Goal: Task Accomplishment & Management: Use online tool/utility

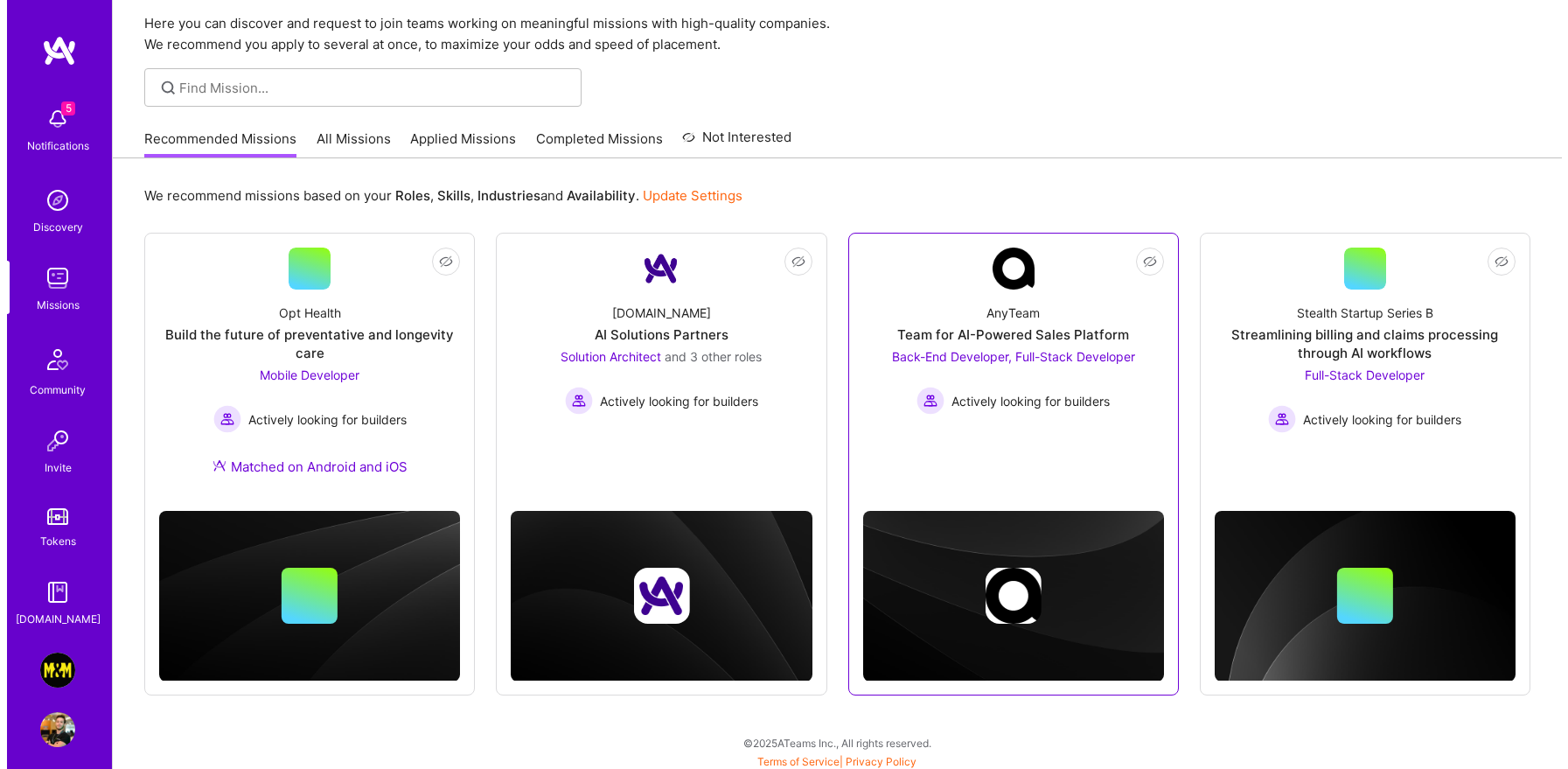
scroll to position [67, 0]
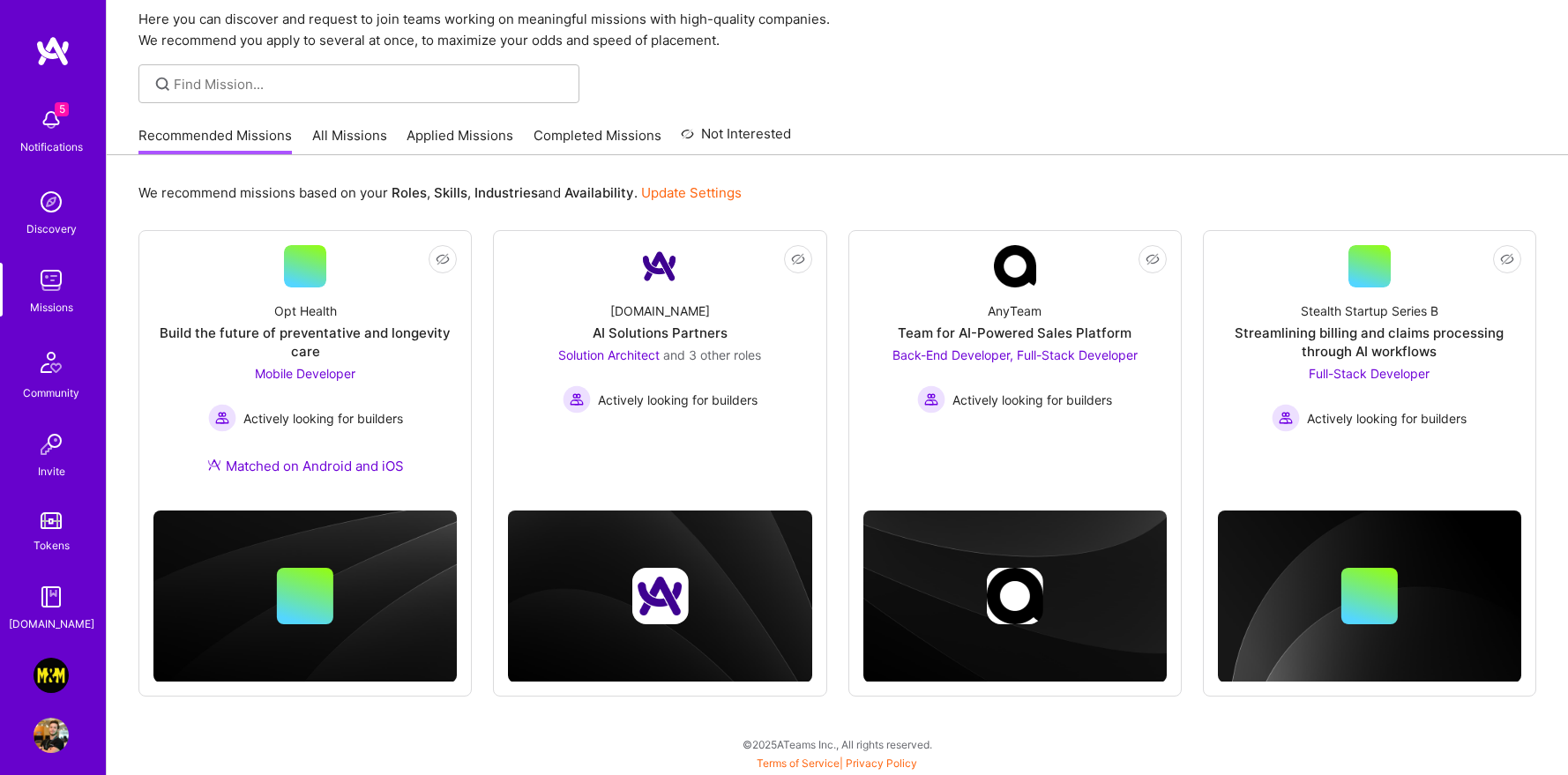
click at [44, 118] on img at bounding box center [51, 120] width 36 height 36
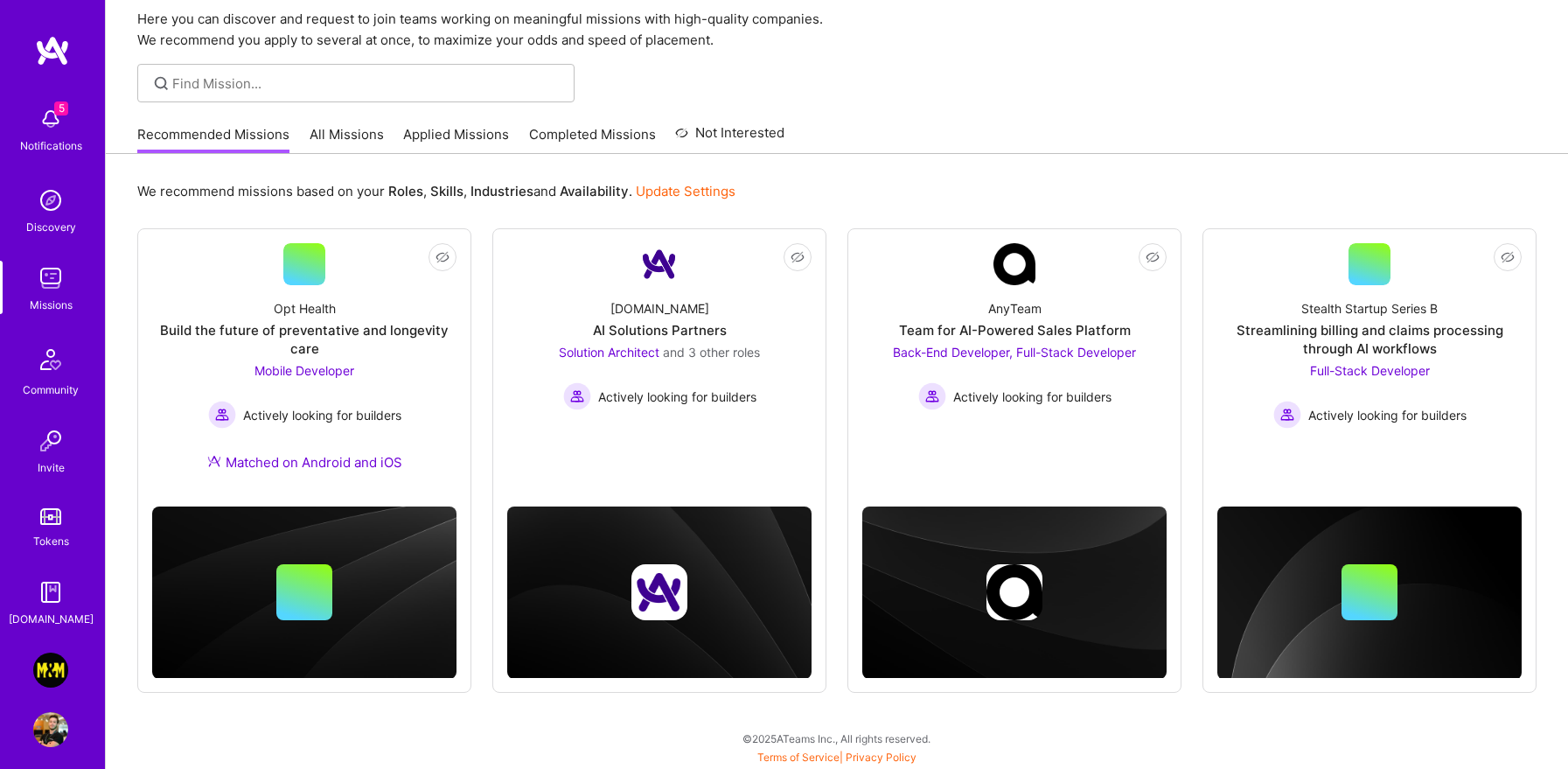
click at [41, 665] on img at bounding box center [51, 670] width 35 height 35
